Goal: Obtain resource: Download file/media

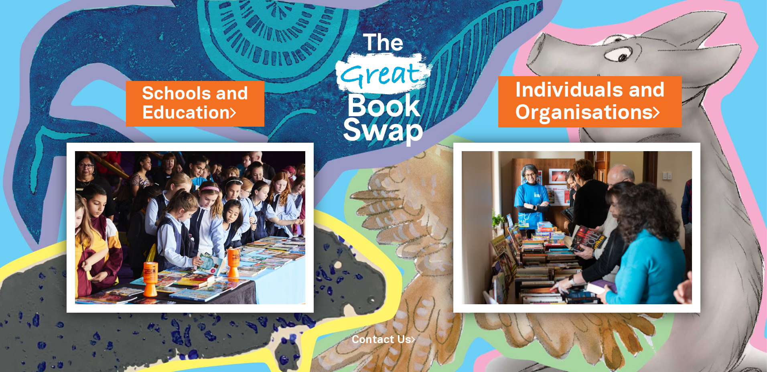
click at [599, 107] on link "Individuals and Organisations" at bounding box center [590, 102] width 150 height 51
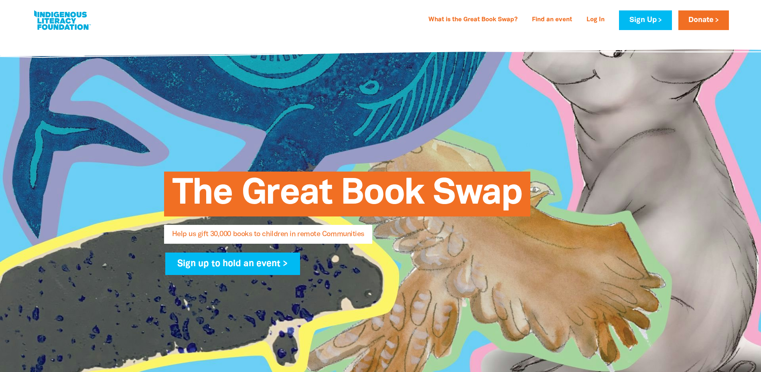
select select "AU"
type input "CAA Reconcilliation Working Group"
type input "Courts Administration Authority"
type input "[PERSON_NAME][EMAIL_ADDRESS][PERSON_NAME][DOMAIN_NAME]"
type input "[PHONE_NUMBER]"
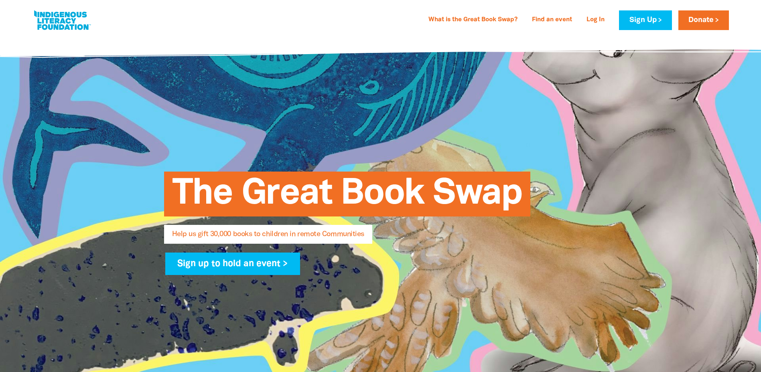
type input "Kaurna Country"
type input "260–[STREET_ADDRESS]"
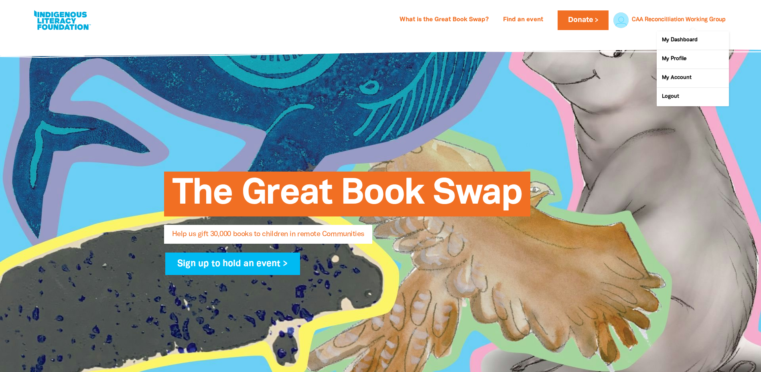
click at [681, 19] on link "CAA Reconcilliation Working Group" at bounding box center [678, 20] width 94 height 6
click at [680, 39] on link "My Dashboard" at bounding box center [692, 40] width 72 height 18
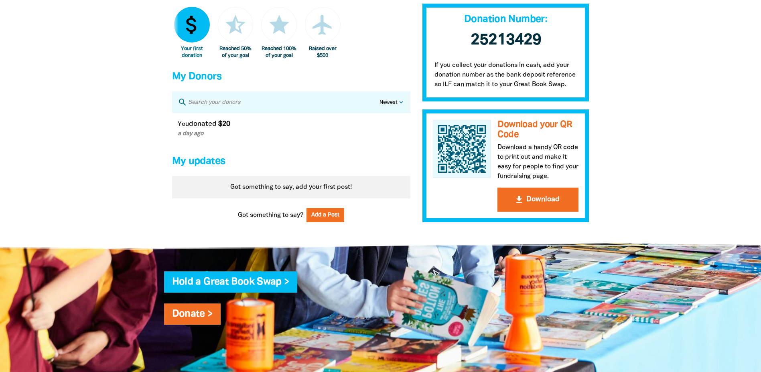
scroll to position [561, 0]
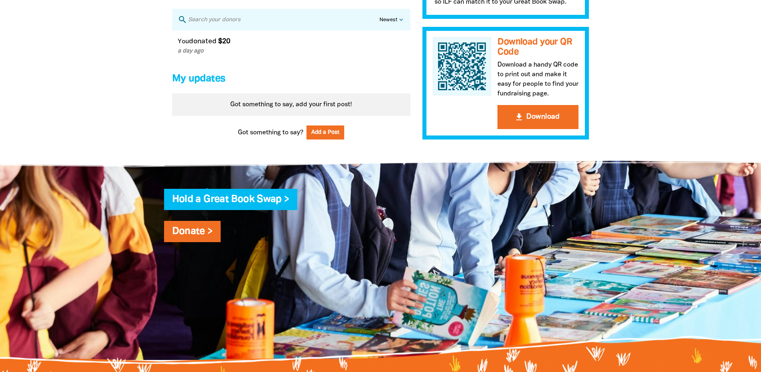
click at [538, 137] on div "Download your QR Code Download a handy QR code to print out and make it easy fo…" at bounding box center [505, 83] width 167 height 113
click at [541, 127] on button "get_app Download" at bounding box center [537, 117] width 81 height 24
